Goal: Find specific page/section

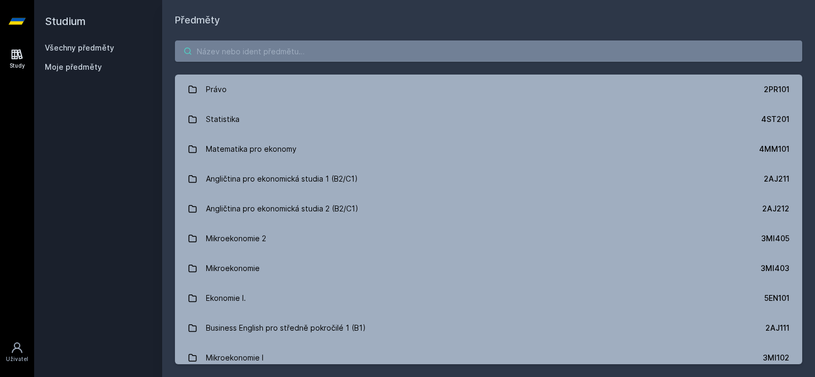
click at [309, 47] on input "search" at bounding box center [488, 51] width 627 height 21
paste input "4IT501"
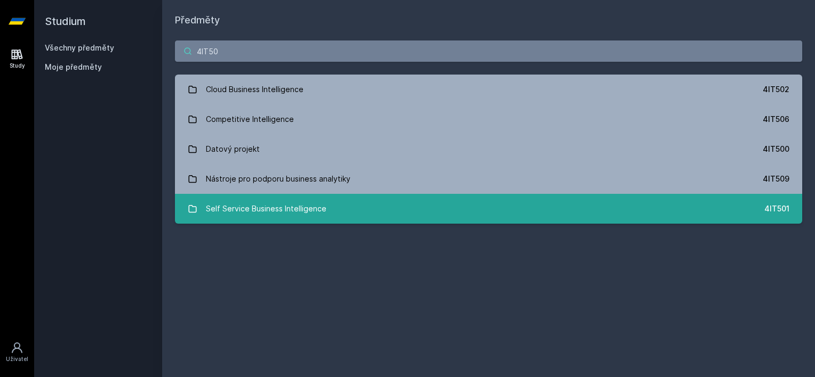
type input "4IT50"
click at [296, 208] on div "Self Service Business Intelligence" at bounding box center [266, 208] width 120 height 21
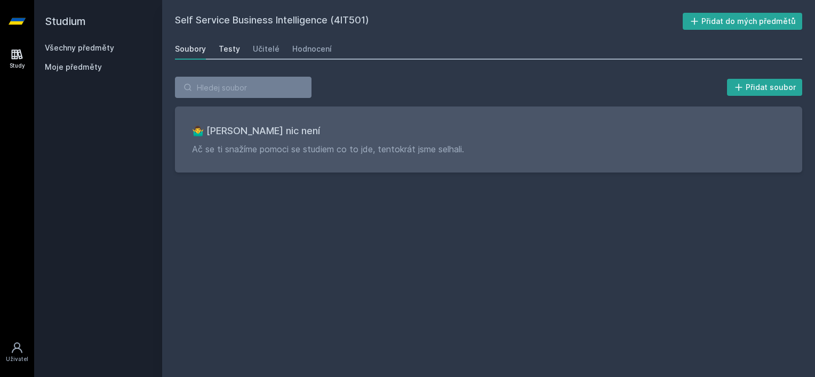
click at [234, 49] on div "Testy" at bounding box center [229, 49] width 21 height 11
click at [257, 49] on div "Učitelé" at bounding box center [266, 49] width 27 height 11
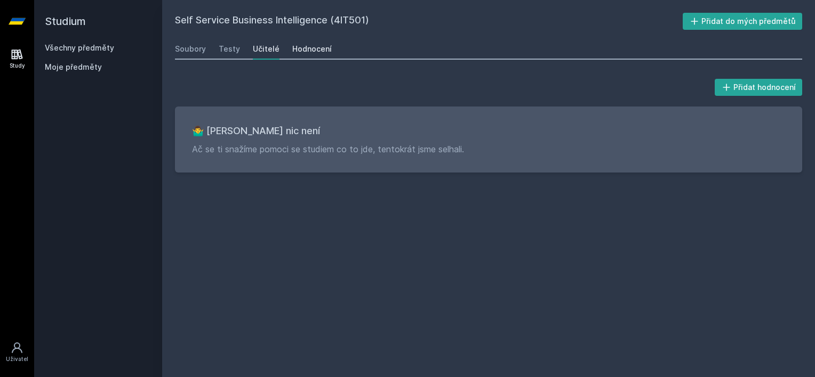
click at [297, 49] on div "Hodnocení" at bounding box center [311, 49] width 39 height 11
click at [352, 22] on h2 "Self Service Business Intelligence (4IT501)" at bounding box center [429, 21] width 508 height 17
copy h2 "4IT501"
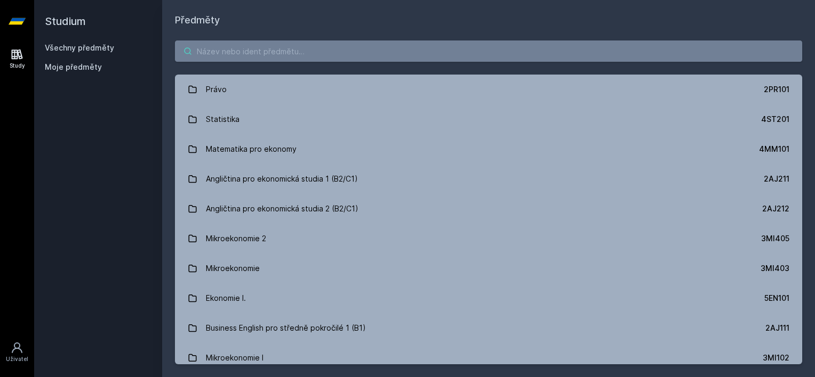
click at [301, 54] on input "search" at bounding box center [488, 51] width 627 height 21
paste input "11F444"
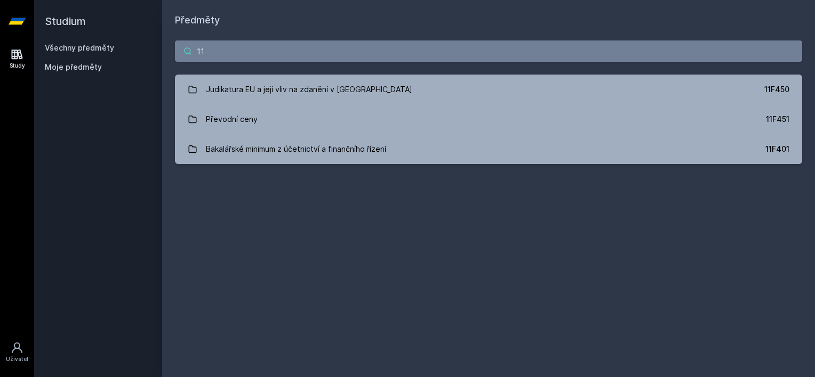
type input "1"
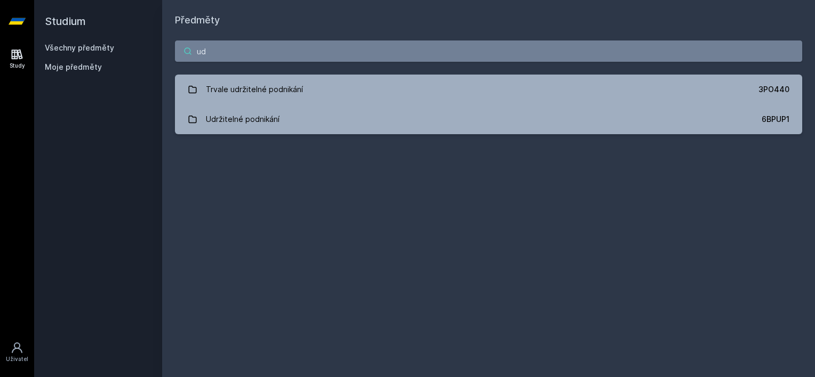
type input "u"
